Goal: Information Seeking & Learning: Find specific fact

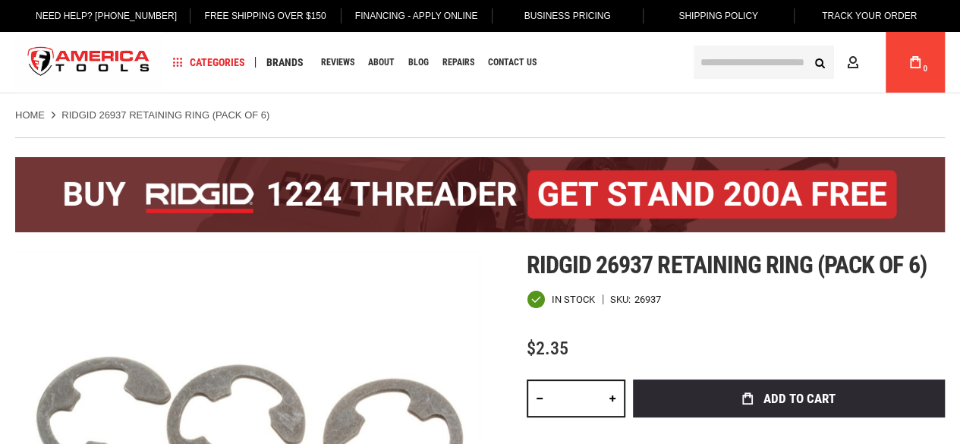
click at [537, 268] on span "Ridgid 26937 retaining ring (pack of 6)" at bounding box center [727, 264] width 400 height 29
copy span "Ridgid"
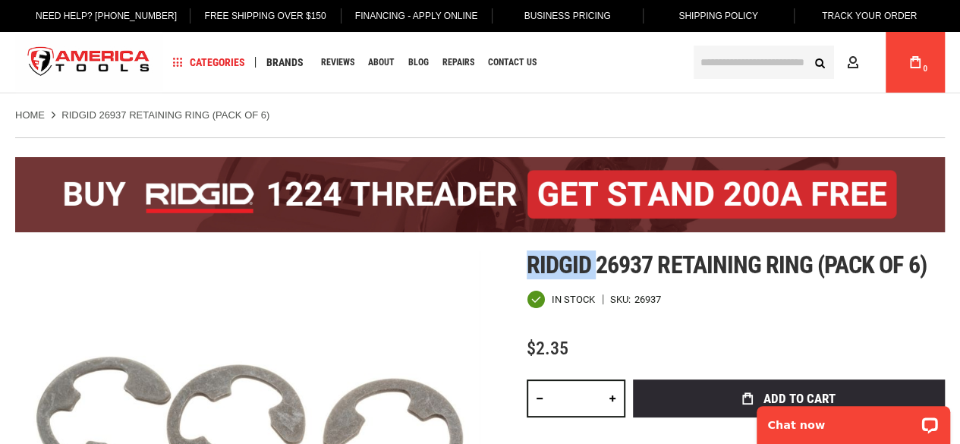
click at [641, 262] on span "Ridgid 26937 retaining ring (pack of 6)" at bounding box center [727, 264] width 400 height 29
copy span "26937"
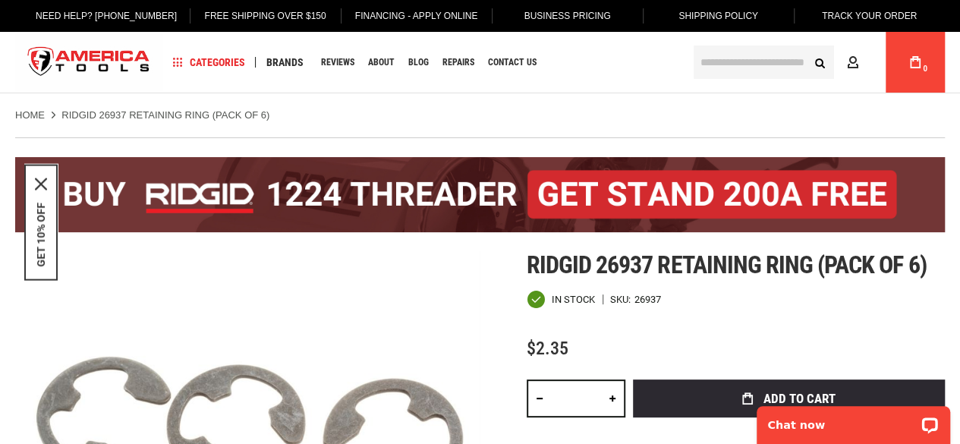
click at [622, 321] on div "Ridgid 26937 retaining ring (pack of 6) In stock SKU 26937 $2.35 Total: $ 2.35 …" at bounding box center [736, 433] width 418 height 365
drag, startPoint x: 669, startPoint y: 304, endPoint x: 655, endPoint y: 301, distance: 14.7
click at [669, 304] on div "In stock SKU 26937" at bounding box center [736, 299] width 418 height 19
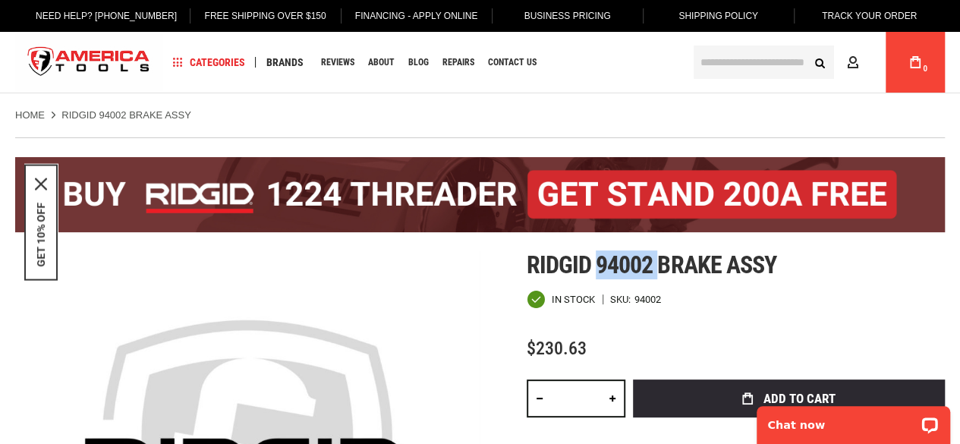
drag, startPoint x: 655, startPoint y: 271, endPoint x: 662, endPoint y: 261, distance: 12.0
click at [655, 271] on span "Ridgid 94002 brake assy" at bounding box center [652, 264] width 250 height 29
click at [662, 261] on span "Ridgid 94002 brake assy" at bounding box center [652, 264] width 250 height 29
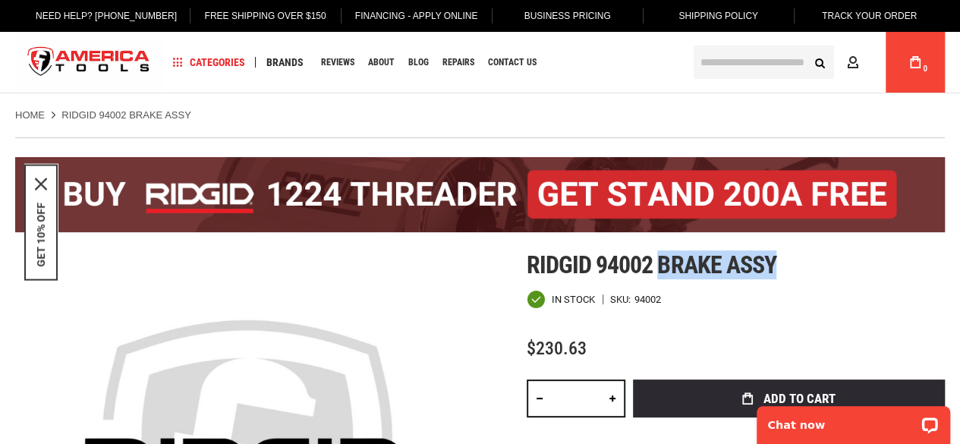
drag, startPoint x: 662, startPoint y: 261, endPoint x: 738, endPoint y: 274, distance: 77.0
click at [738, 274] on span "Ridgid 94002 brake assy" at bounding box center [652, 264] width 250 height 29
copy span "brake assy"
drag, startPoint x: 639, startPoint y: 296, endPoint x: 639, endPoint y: 286, distance: 9.9
click at [639, 296] on div "94002" at bounding box center [648, 300] width 27 height 10
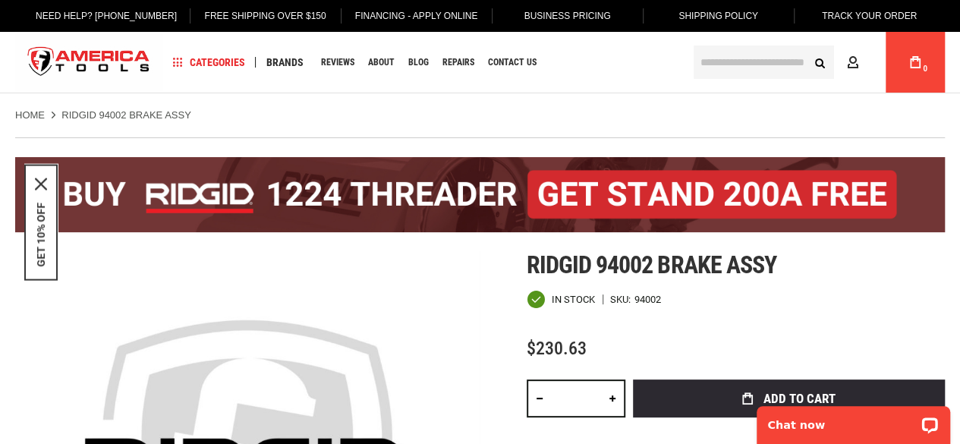
click at [671, 306] on div "In stock SKU 94002" at bounding box center [736, 299] width 418 height 19
click at [685, 276] on span "Ridgid 94002 brake assy" at bounding box center [652, 264] width 250 height 29
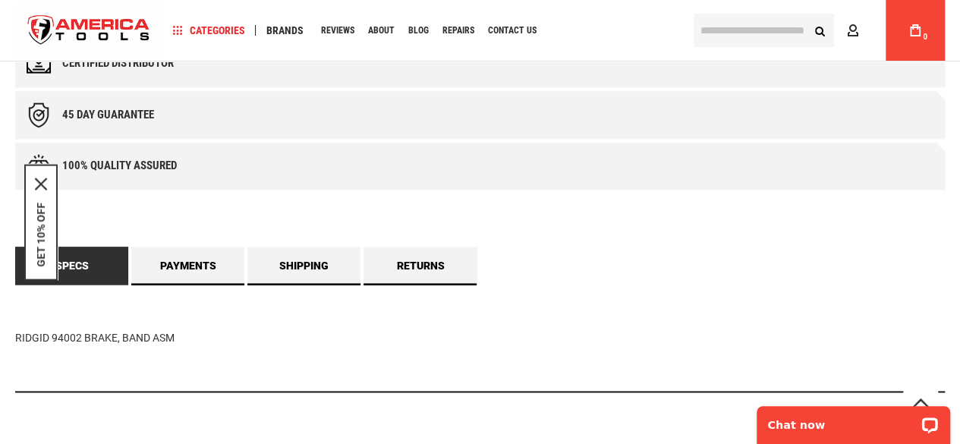
scroll to position [1012, 0]
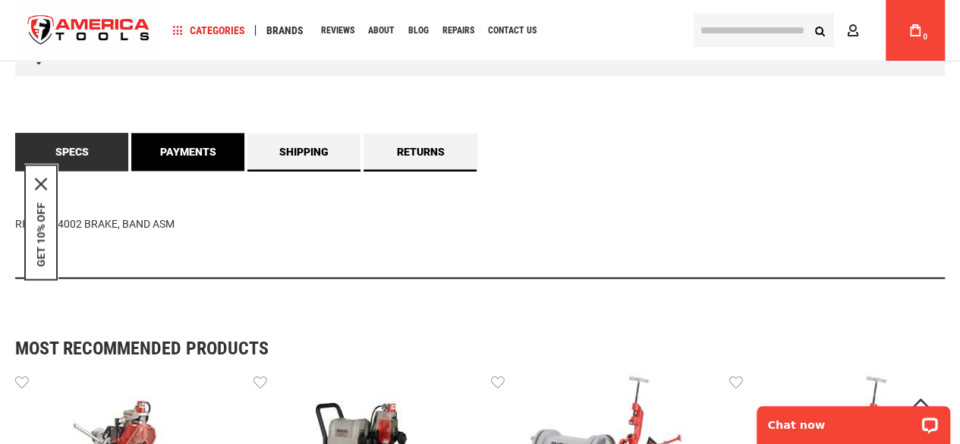
click at [202, 166] on link "Payments" at bounding box center [187, 152] width 113 height 38
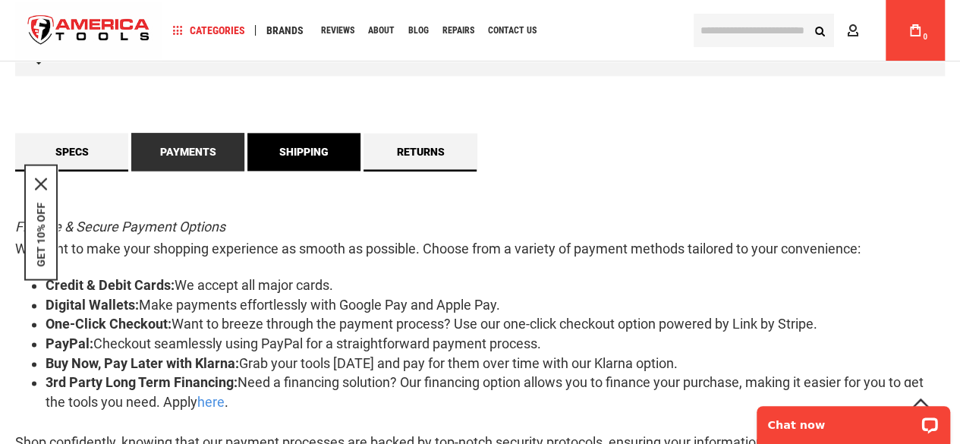
click at [286, 154] on link "Shipping" at bounding box center [303, 152] width 113 height 38
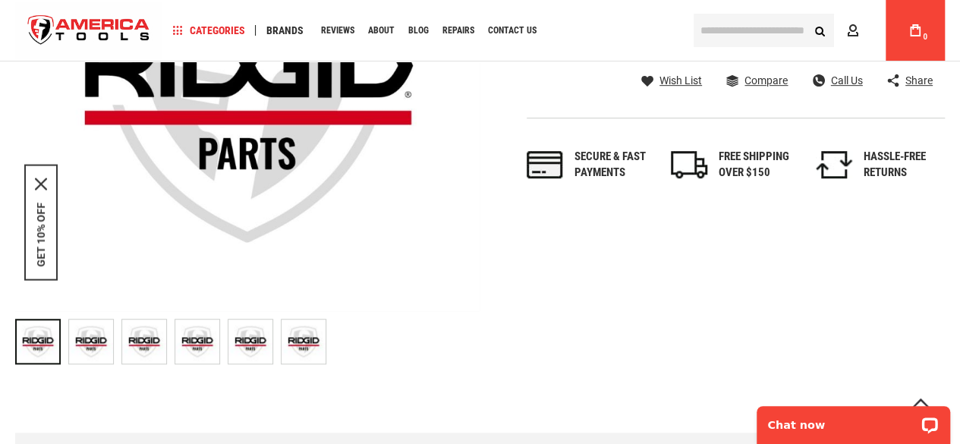
scroll to position [0, 0]
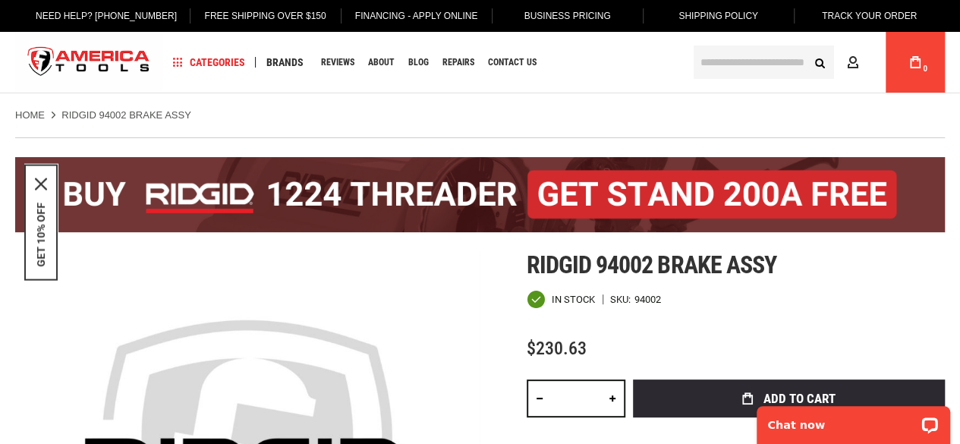
click at [660, 272] on span "Ridgid 94002 brake assy" at bounding box center [652, 264] width 250 height 29
click at [666, 266] on span "Ridgid 94002 brake assy" at bounding box center [652, 264] width 250 height 29
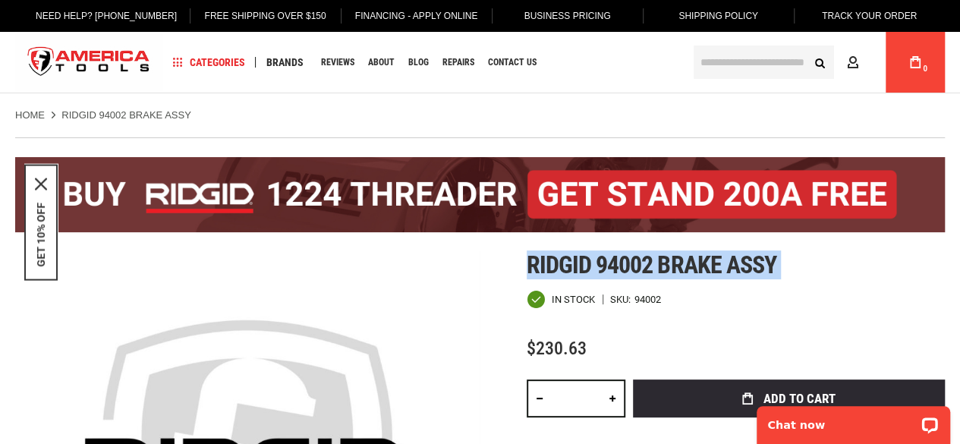
click at [666, 266] on span "Ridgid 94002 brake assy" at bounding box center [652, 264] width 250 height 29
